Goal: Task Accomplishment & Management: Use online tool/utility

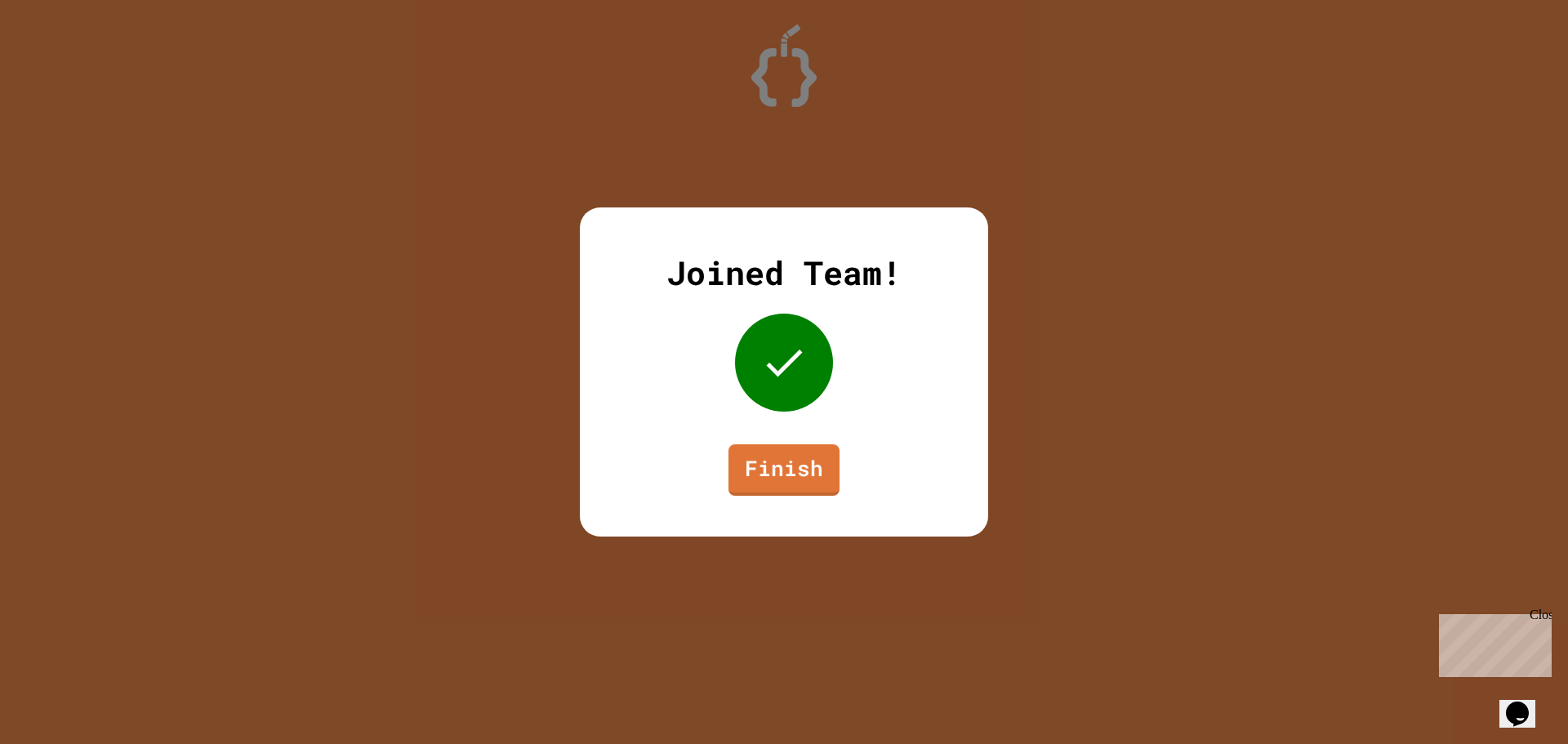
click at [730, 464] on div "Joined Team! Finish" at bounding box center [784, 371] width 408 height 329
click at [761, 462] on link "Finish" at bounding box center [784, 469] width 110 height 54
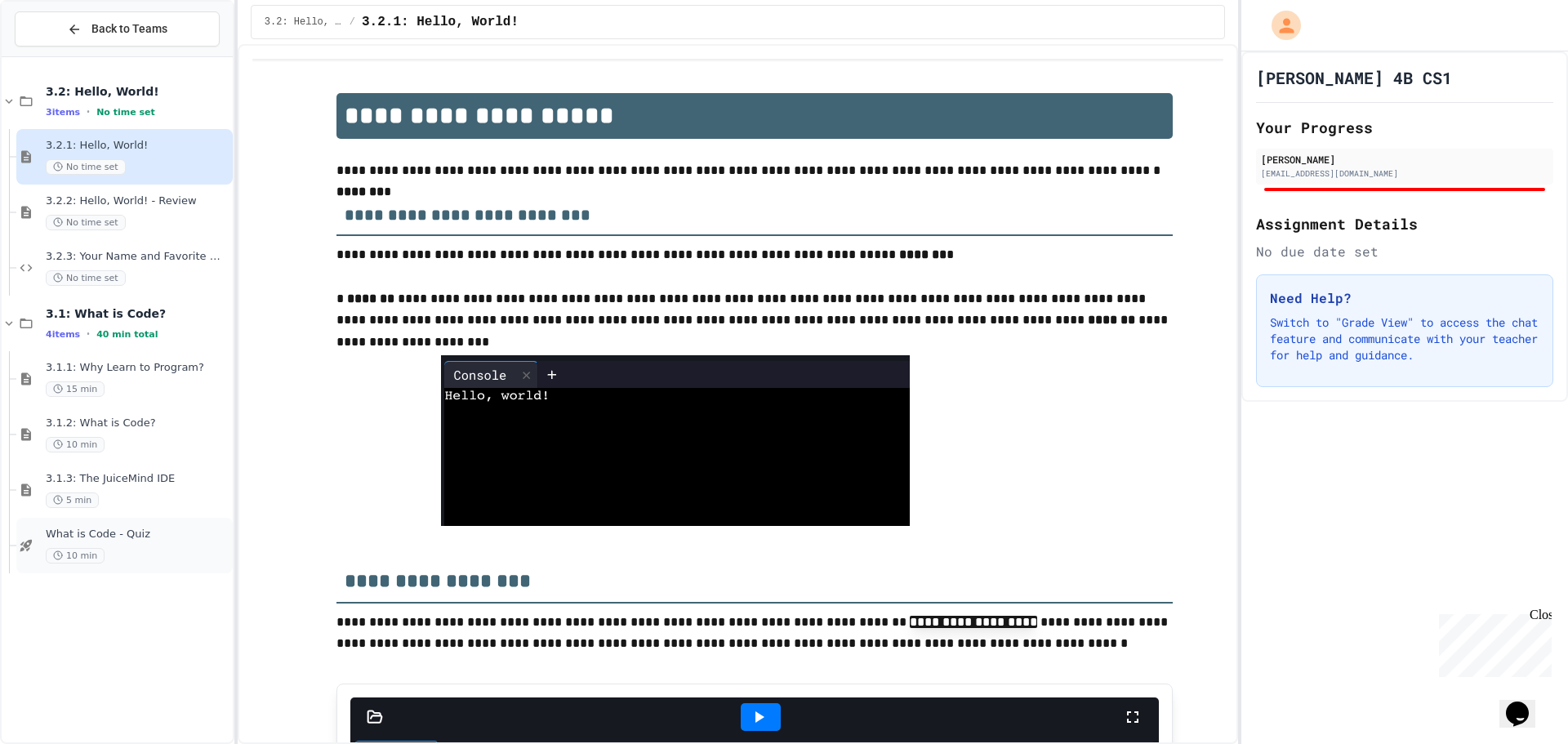
click at [126, 545] on div "What is Code - Quiz 10 min" at bounding box center [137, 545] width 184 height 36
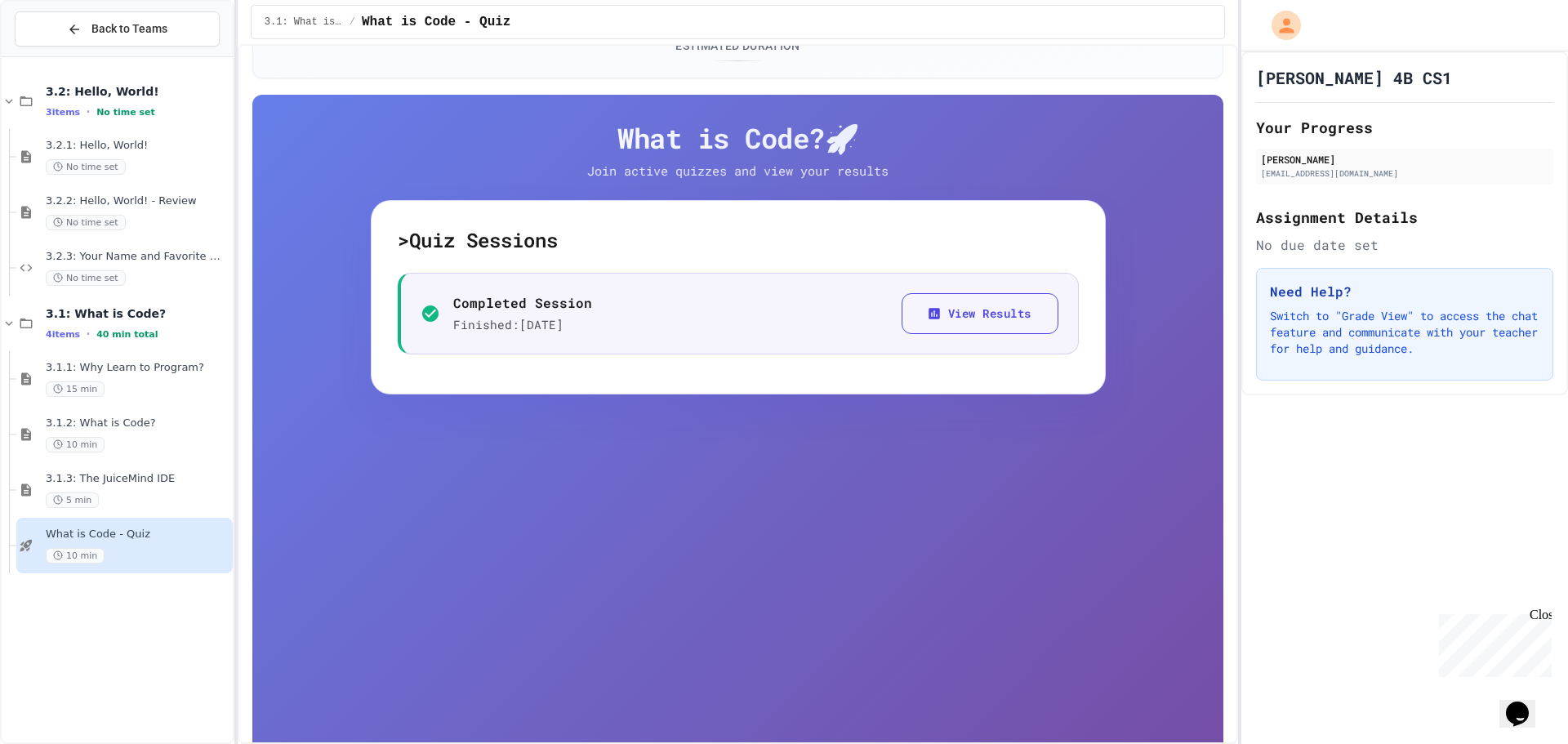
scroll to position [163, 0]
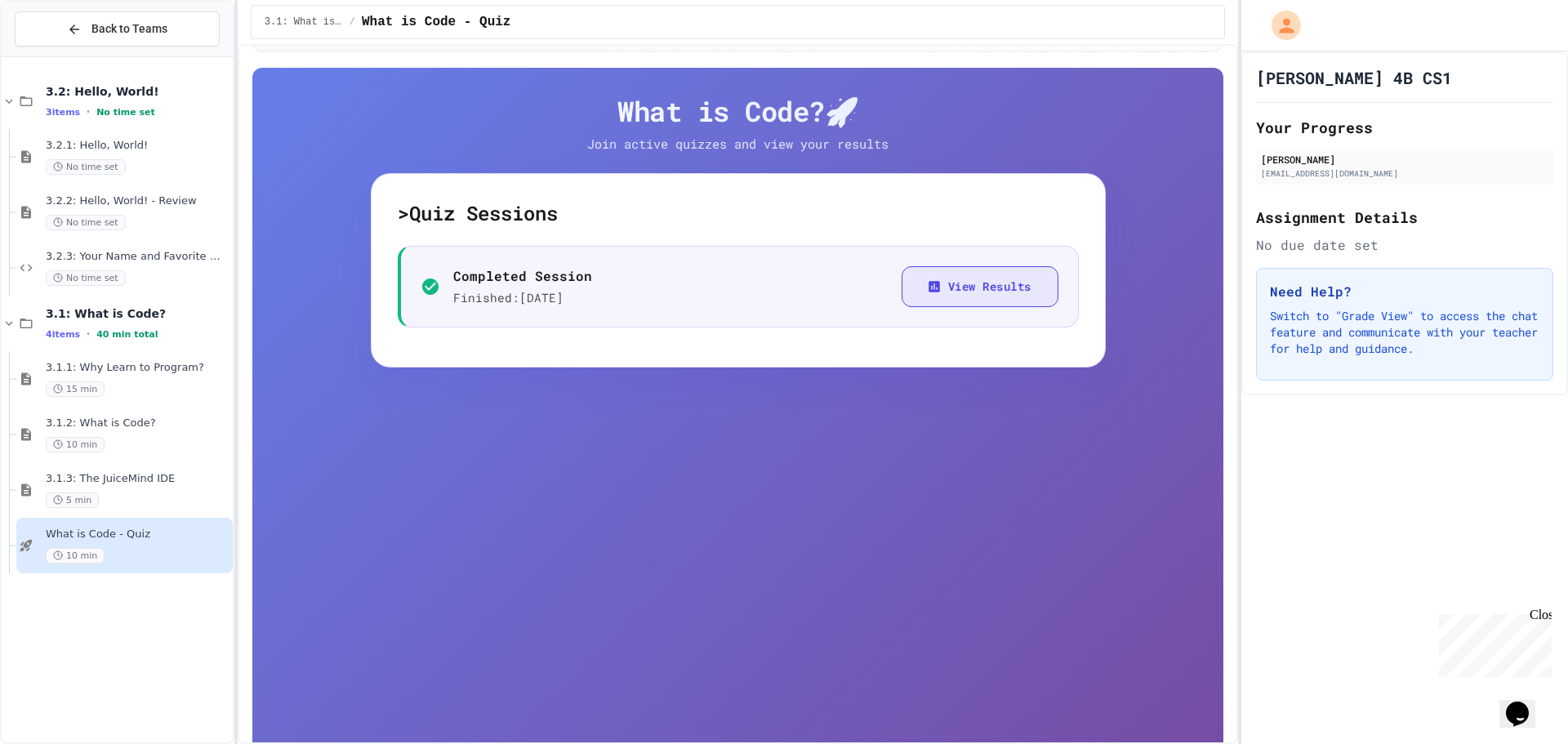
click at [1004, 297] on button "View Results" at bounding box center [980, 287] width 157 height 42
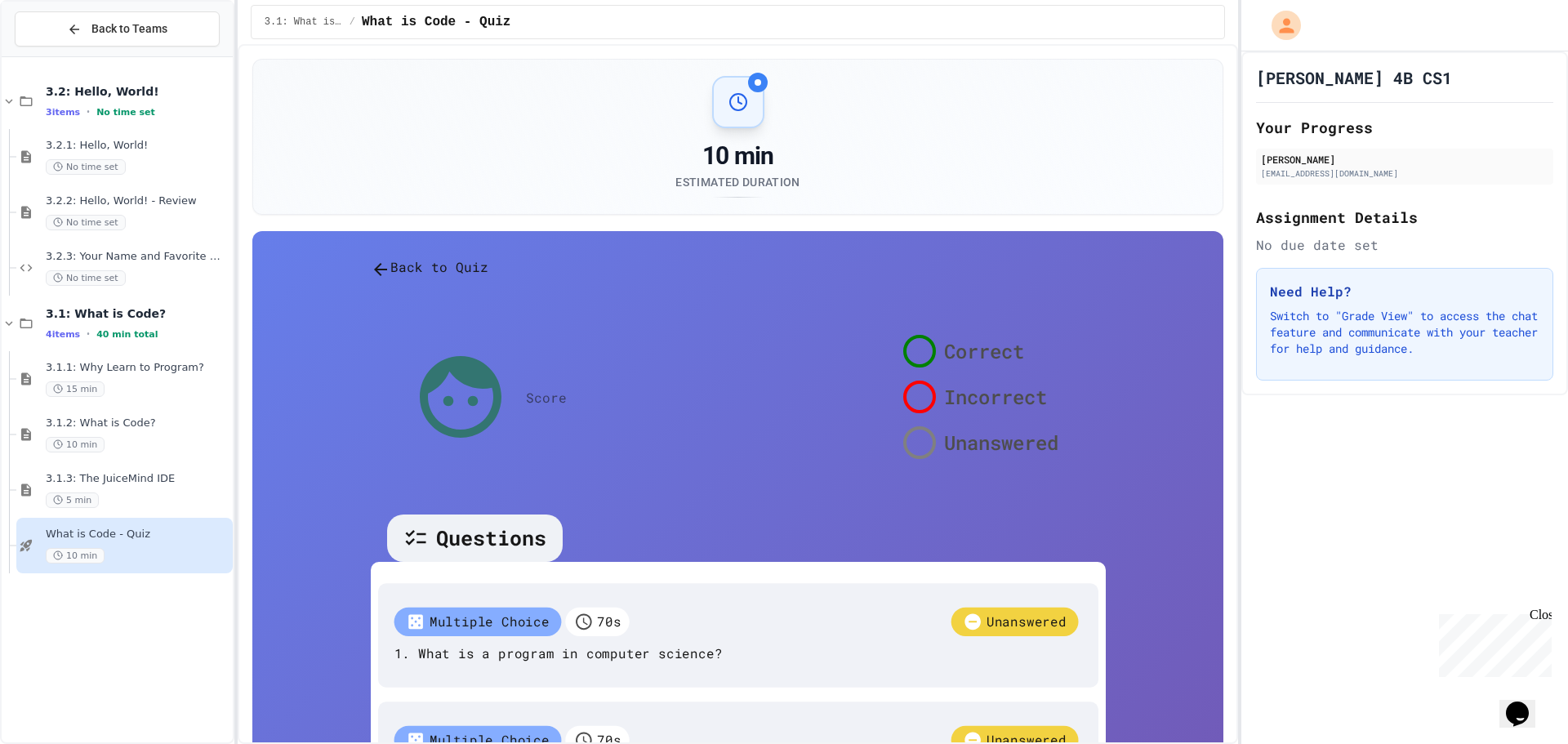
click at [402, 274] on button "Back to Quiz" at bounding box center [429, 268] width 117 height 22
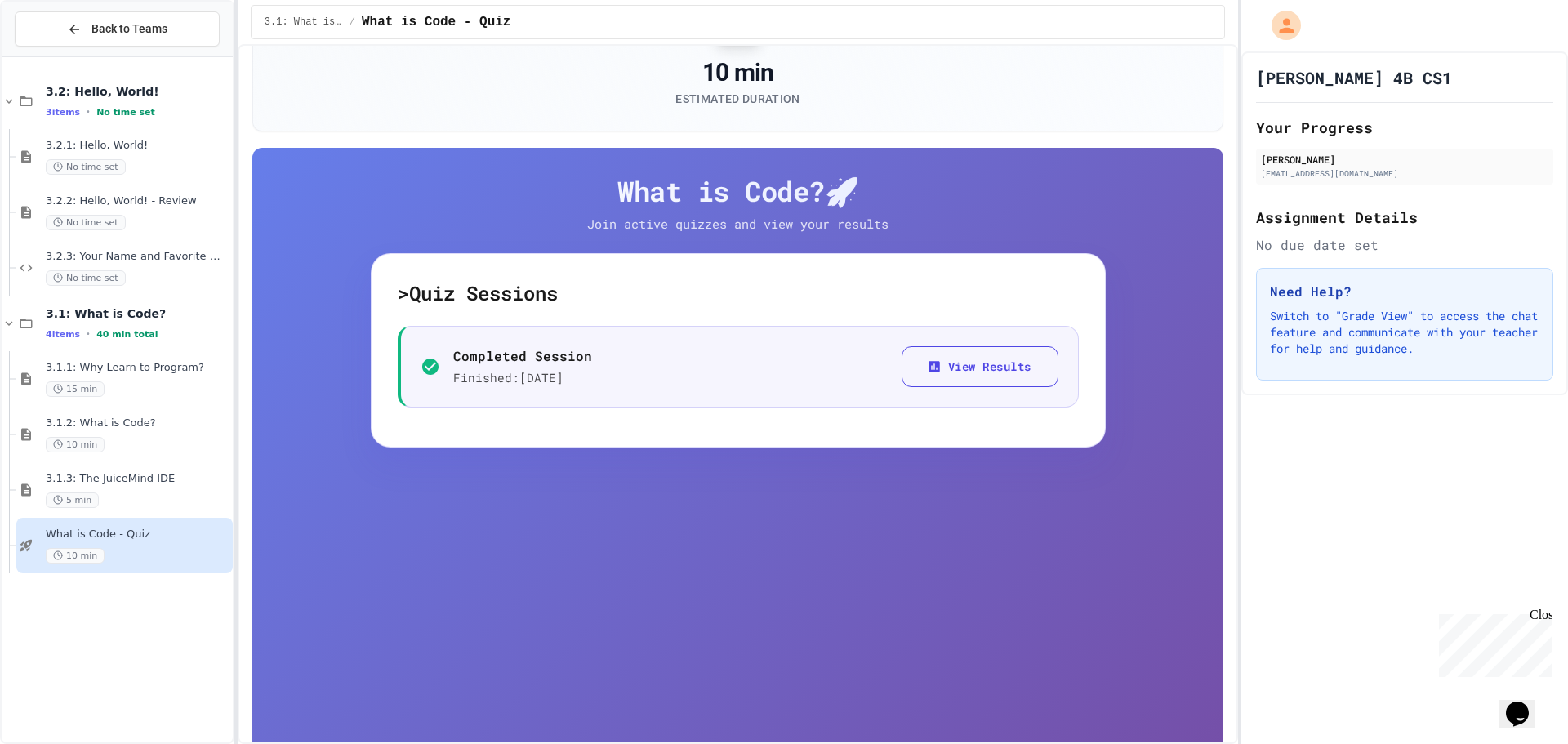
scroll to position [82, 0]
click at [192, 33] on button "Back to Teams" at bounding box center [117, 29] width 205 height 35
